Goal: Task Accomplishment & Management: Complete application form

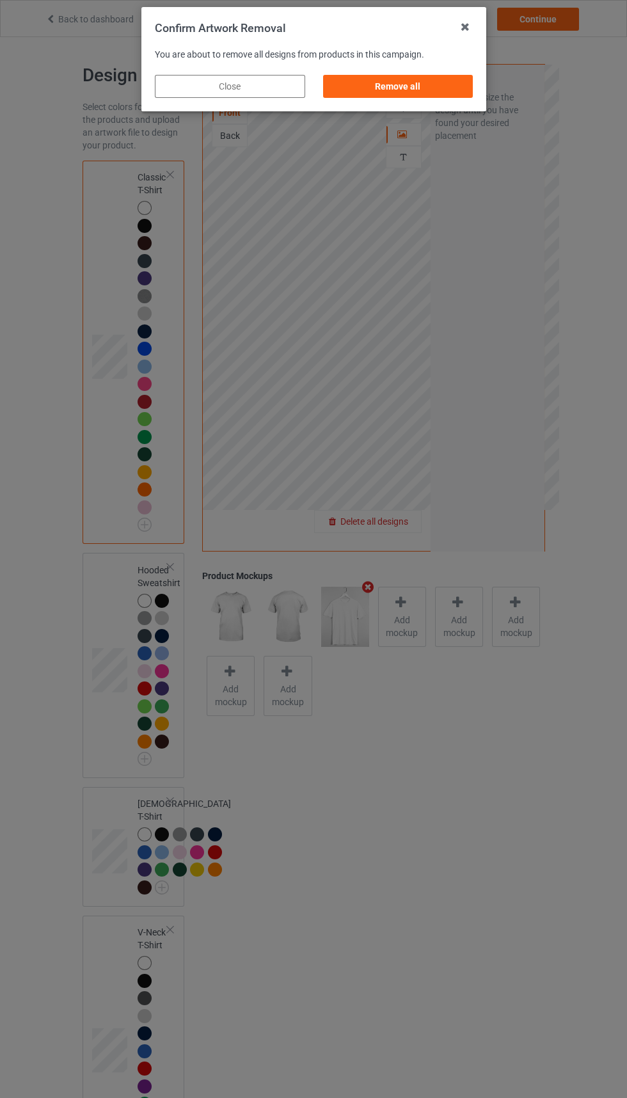
click at [417, 77] on div "Remove all" at bounding box center [398, 86] width 150 height 23
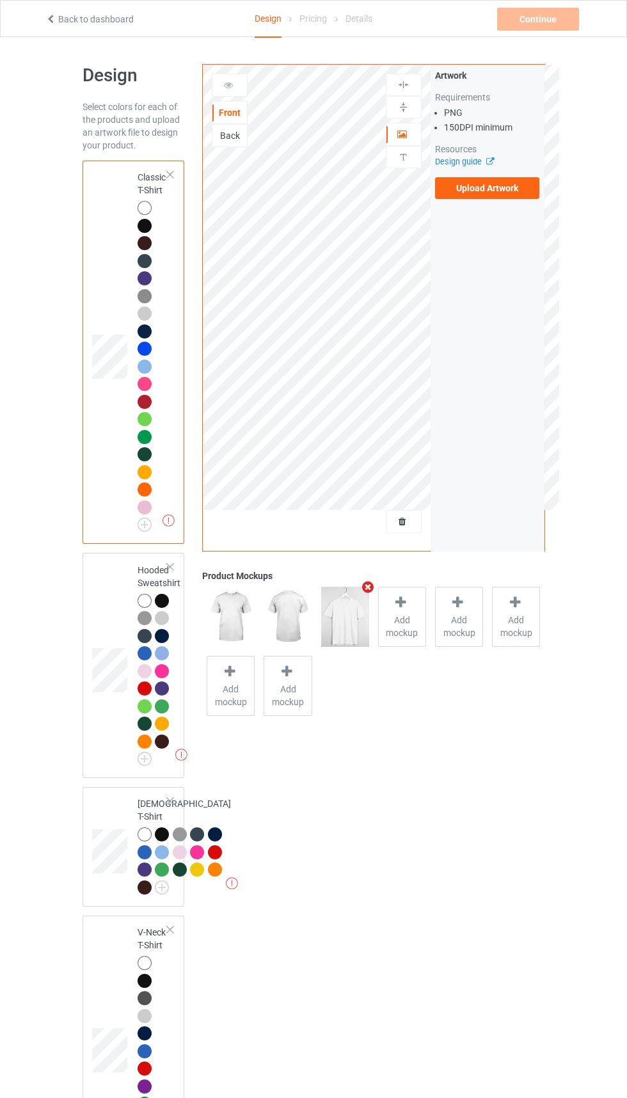
click at [515, 191] on label "Upload Artwork" at bounding box center [487, 188] width 105 height 22
click at [0, 0] on input "Upload Artwork" at bounding box center [0, 0] width 0 height 0
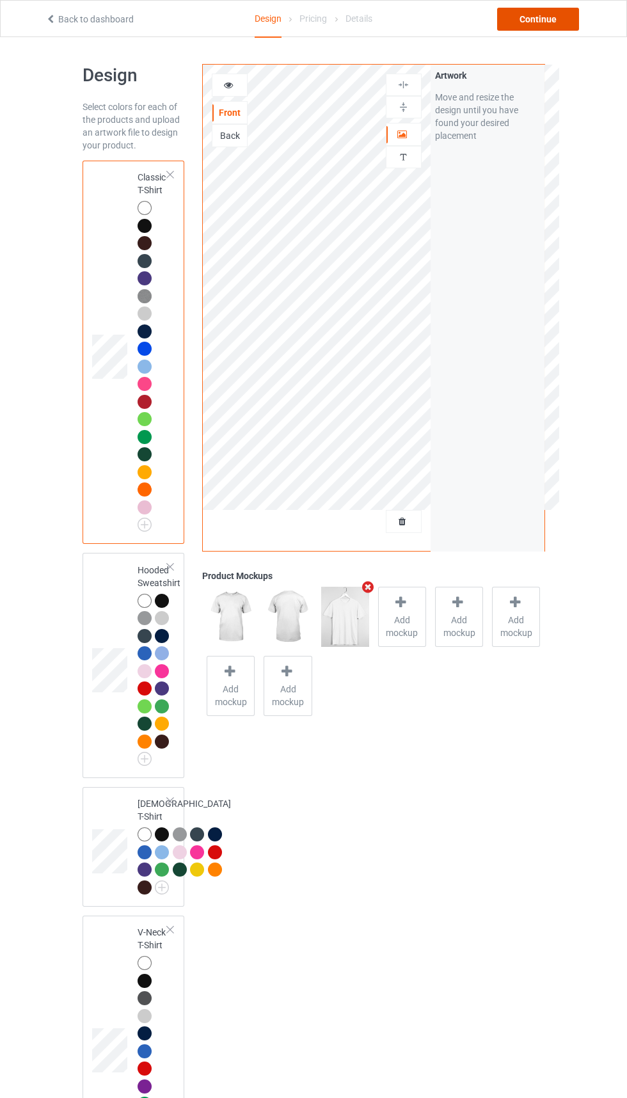
click at [545, 13] on div "Continue" at bounding box center [538, 19] width 82 height 23
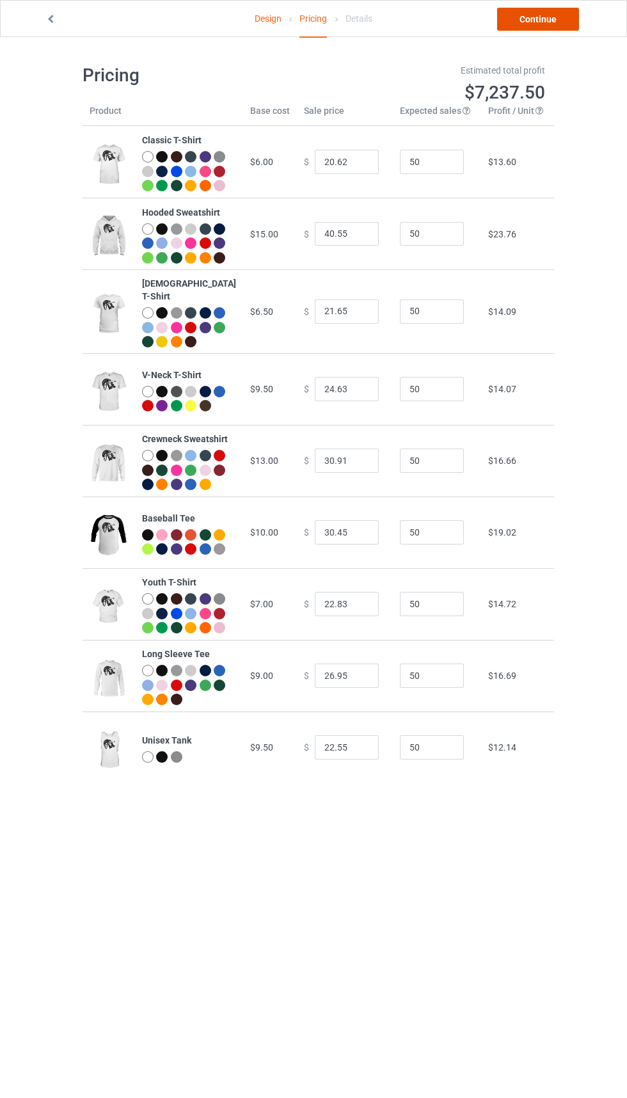
click at [540, 26] on link "Continue" at bounding box center [538, 19] width 82 height 23
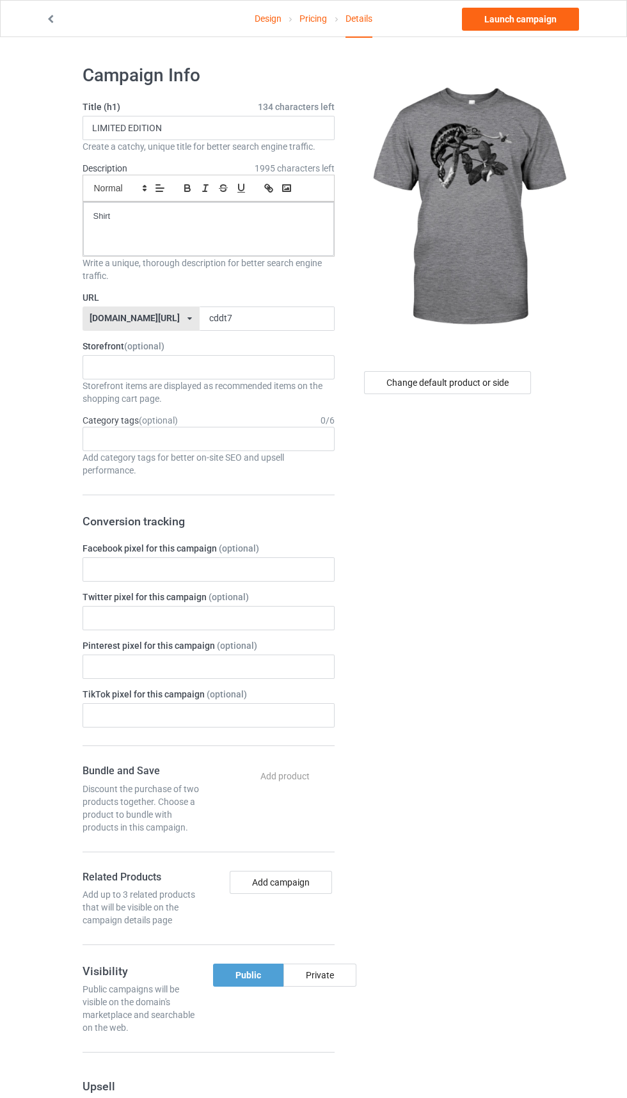
click at [282, 297] on label "URL" at bounding box center [209, 297] width 252 height 13
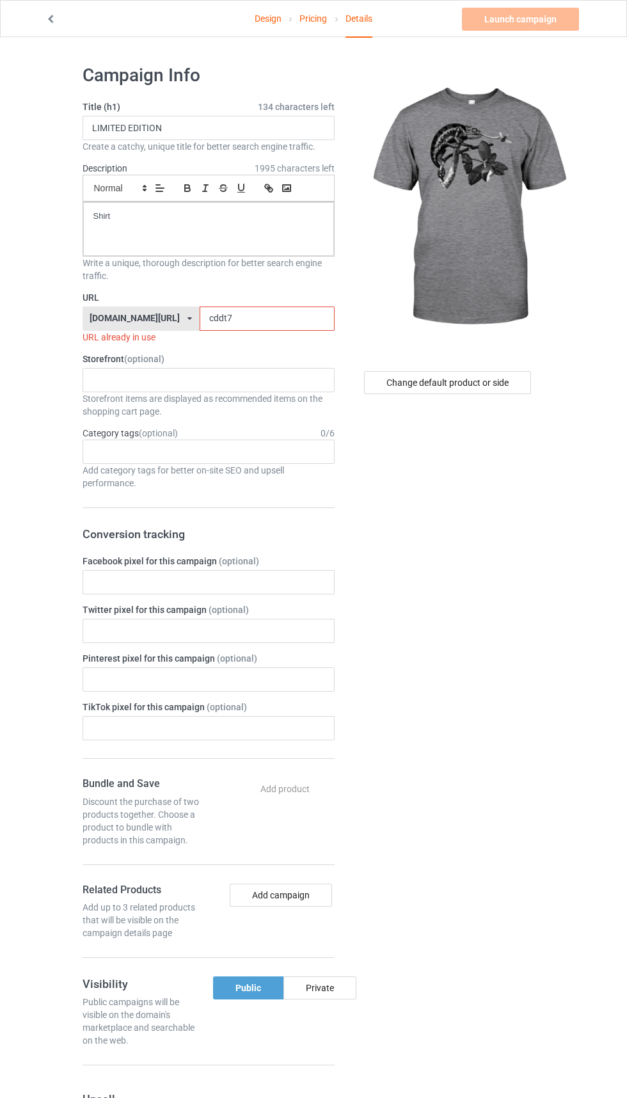
click at [275, 303] on label "URL" at bounding box center [209, 297] width 252 height 13
click at [262, 319] on input "cddt7" at bounding box center [267, 319] width 135 height 24
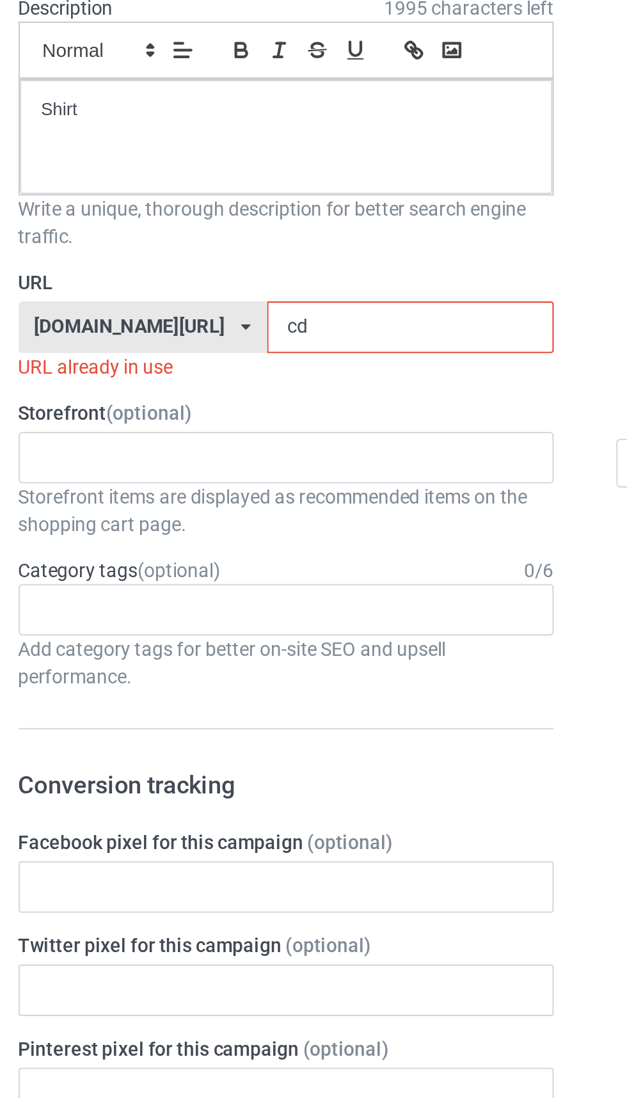
type input "c"
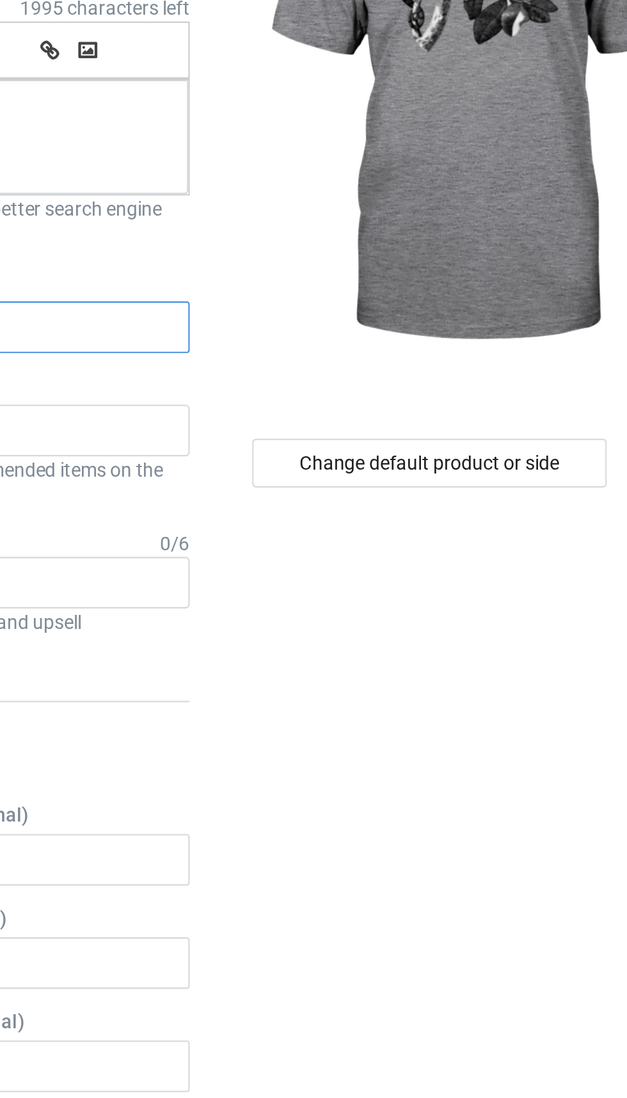
type input "Cggq2"
click at [444, 384] on div "Change default product or side" at bounding box center [447, 382] width 167 height 23
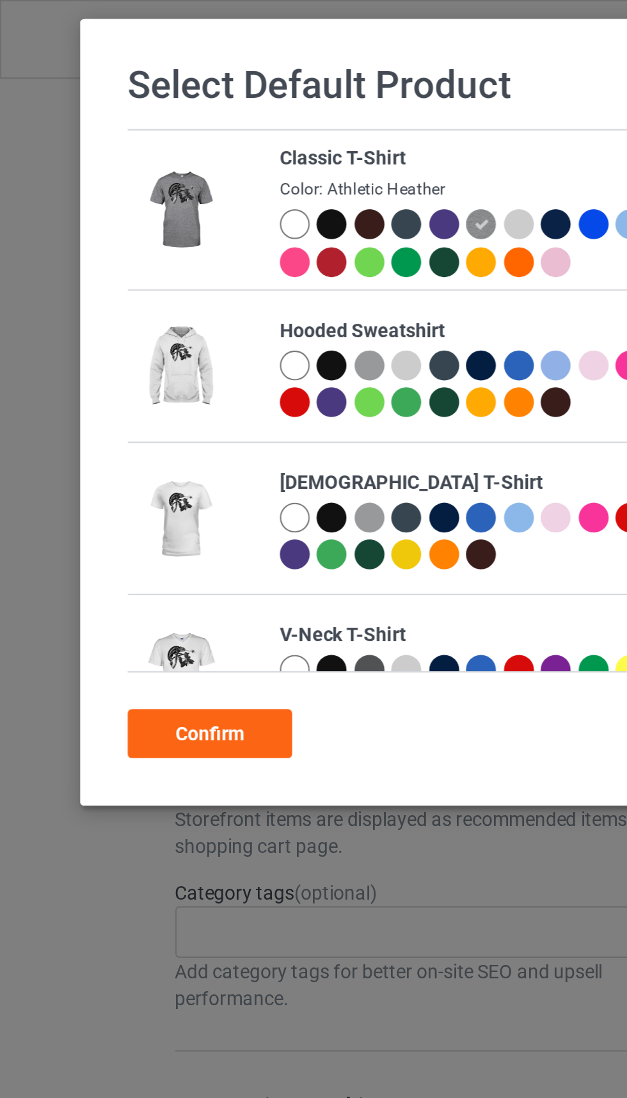
click at [138, 108] on div at bounding box center [139, 106] width 14 height 14
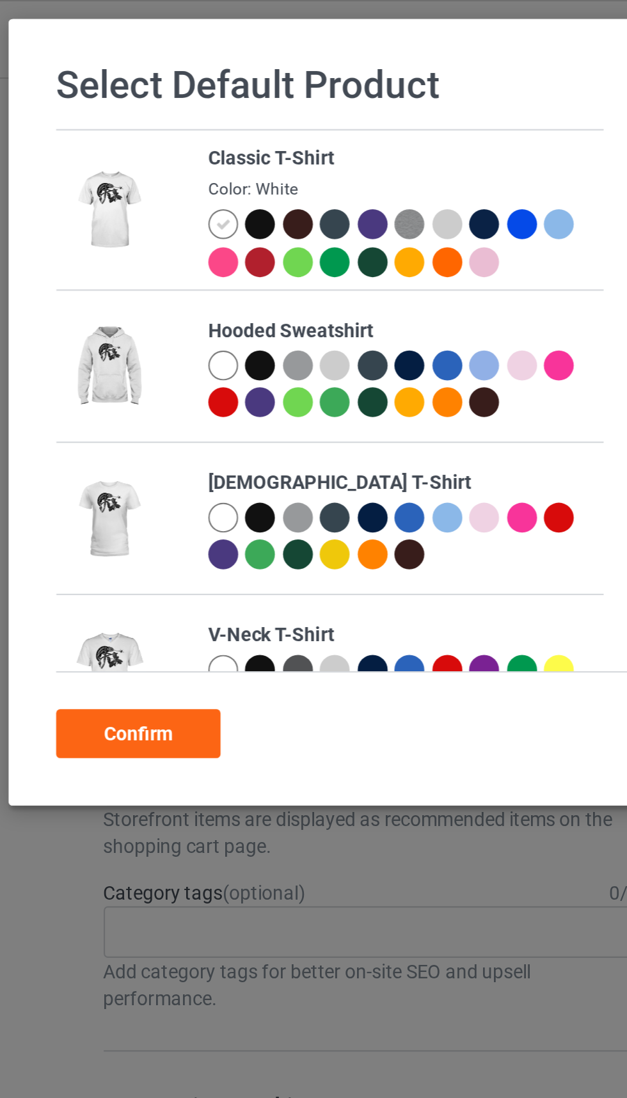
click at [115, 345] on div "Confirm" at bounding box center [98, 345] width 77 height 23
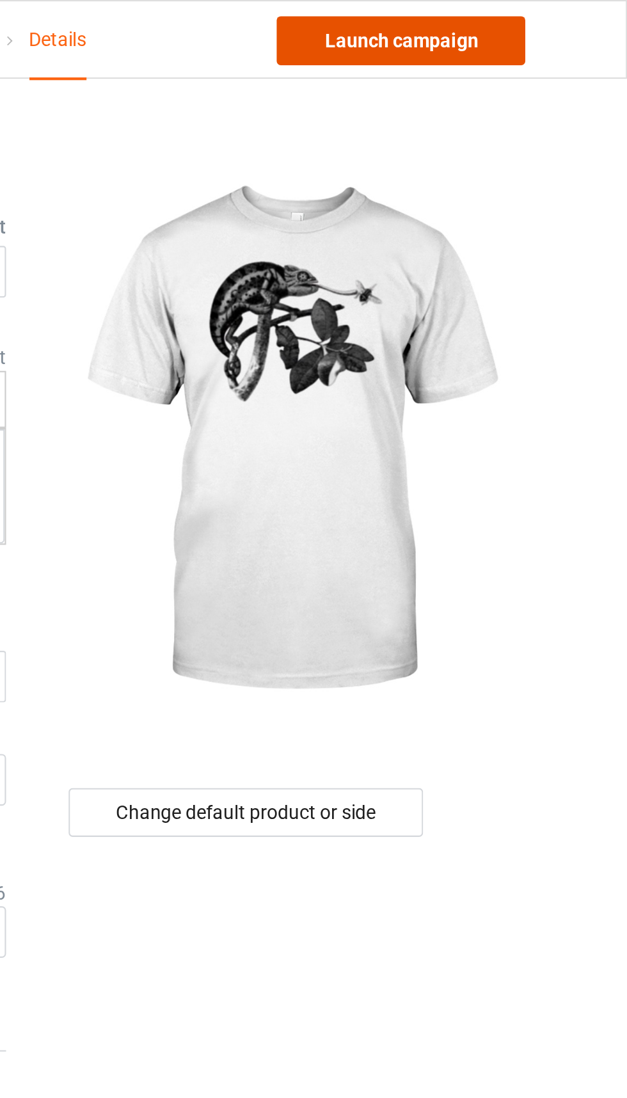
click at [539, 25] on link "Launch campaign" at bounding box center [520, 19] width 117 height 23
